Goal: Transaction & Acquisition: Purchase product/service

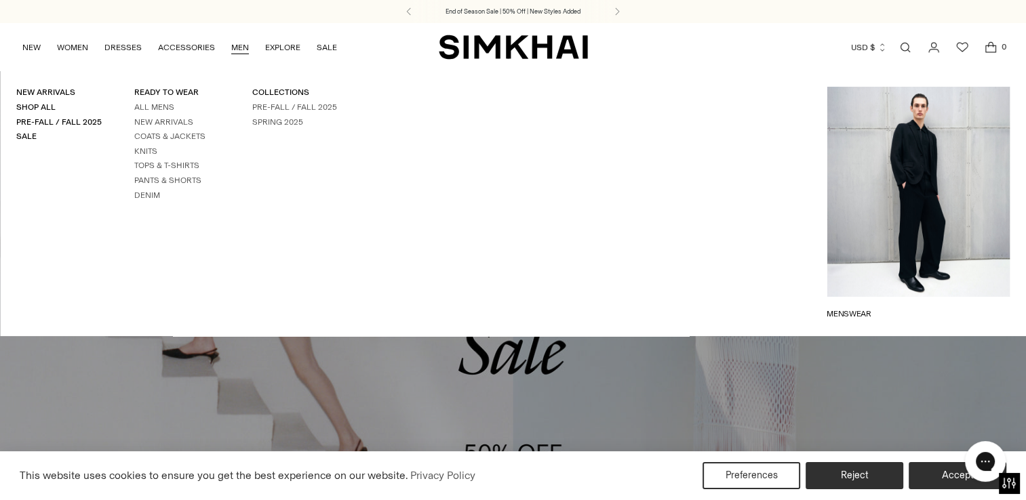
click at [240, 45] on link "MEN" at bounding box center [240, 48] width 18 height 30
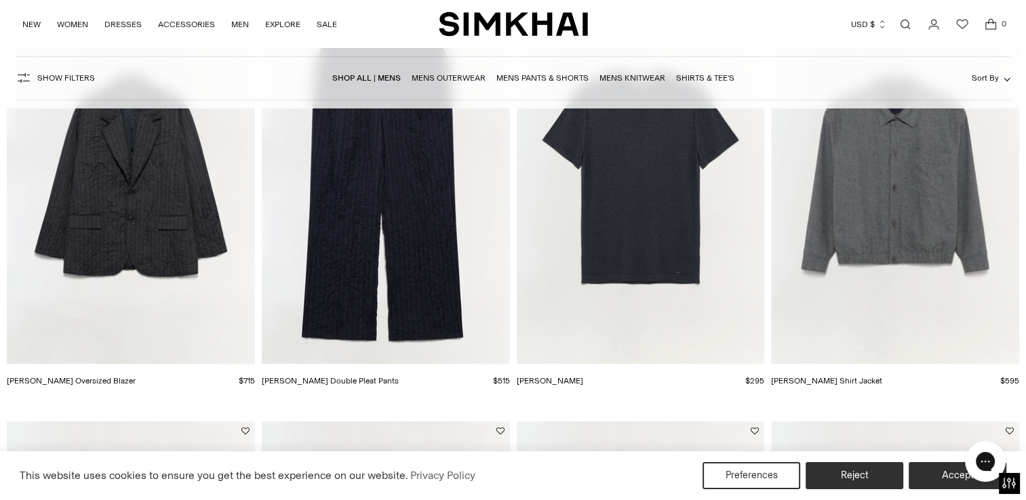
scroll to position [136, 0]
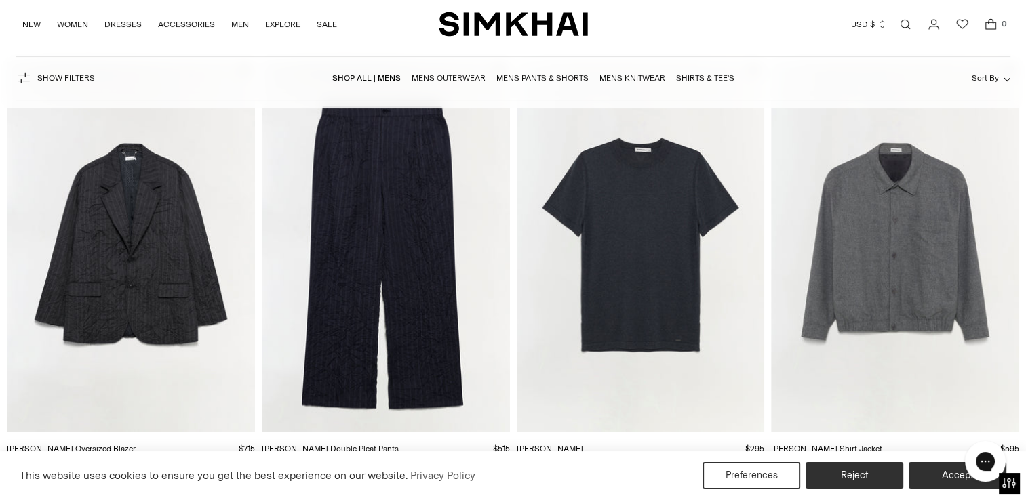
click at [0, 0] on img "Nathan Tee" at bounding box center [0, 0] width 0 height 0
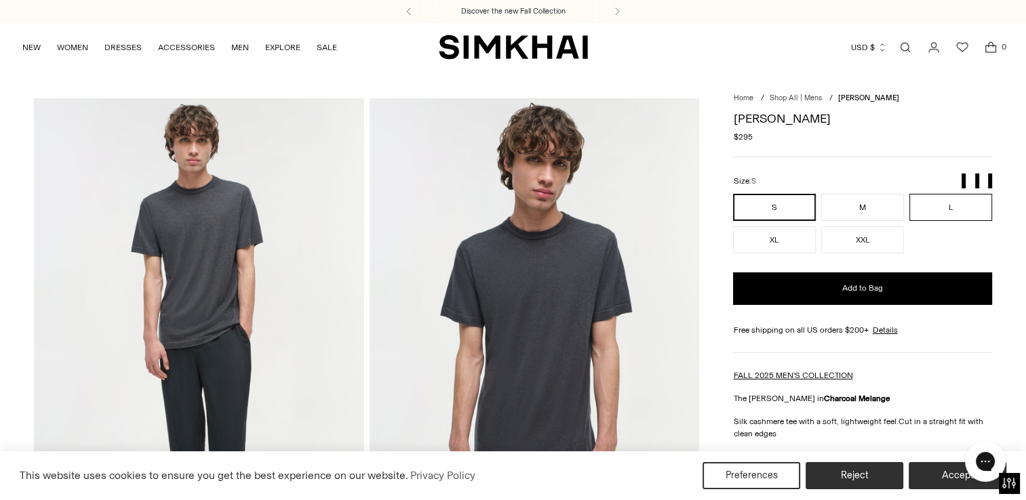
click at [943, 207] on button "L" at bounding box center [950, 207] width 83 height 27
